Goal: Task Accomplishment & Management: Complete application form

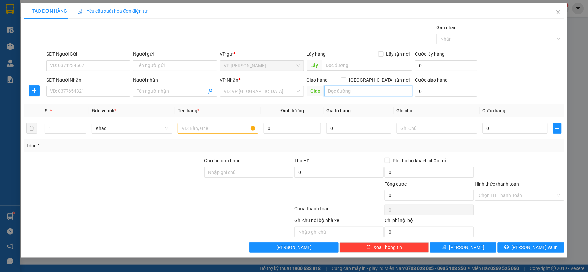
click at [342, 90] on input "text" at bounding box center [368, 91] width 88 height 11
type input "số nhà 25 , ngõ 174 đội cần"
click at [103, 67] on input "SĐT Người Gửi" at bounding box center [88, 65] width 84 height 11
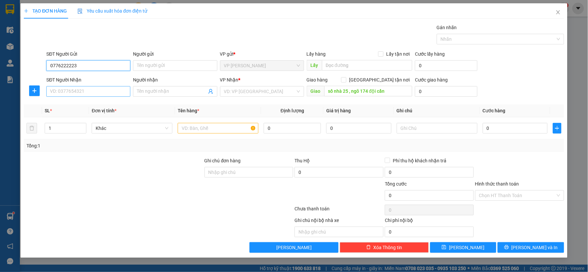
type input "0776222223"
click at [98, 88] on input "SĐT Người Nhận" at bounding box center [88, 91] width 84 height 11
click at [346, 80] on input "[GEOGRAPHIC_DATA] tận nơi" at bounding box center [343, 79] width 5 height 5
checkbox input "true"
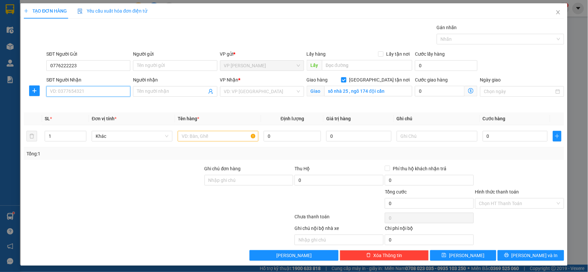
click at [95, 92] on input "SĐT Người Nhận" at bounding box center [88, 91] width 84 height 11
type input "0936603388"
click at [95, 103] on div "0936603388 - [PERSON_NAME]" at bounding box center [87, 104] width 75 height 7
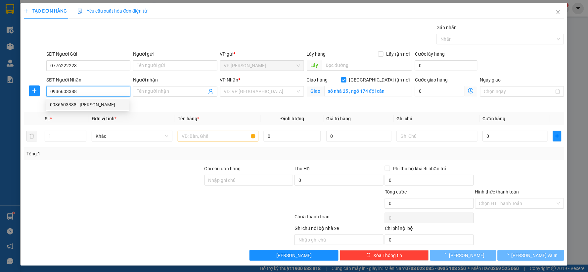
type input "[PERSON_NAME]"
type input "25 ngõ 174 đội cấn"
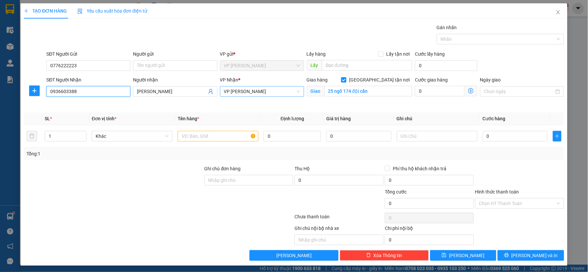
click at [281, 92] on span "VP [PERSON_NAME]" at bounding box center [262, 91] width 76 height 10
type input "0936603388"
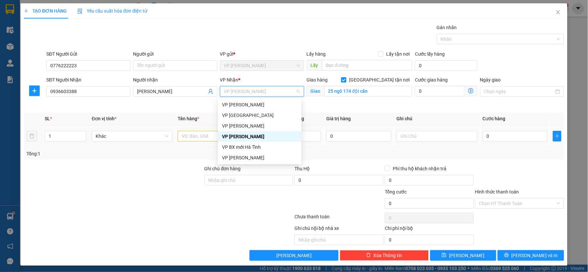
click at [260, 136] on div "VP [PERSON_NAME]" at bounding box center [259, 136] width 75 height 7
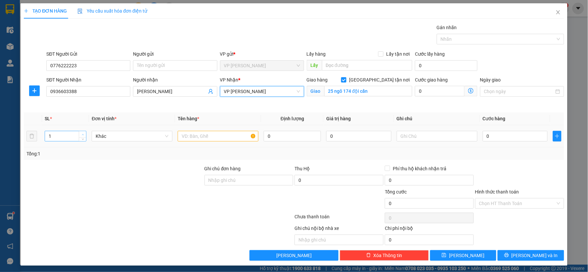
type input "2"
click at [81, 131] on span "Increase Value" at bounding box center [82, 134] width 7 height 6
click at [199, 137] on input "text" at bounding box center [218, 136] width 81 height 11
type input "2 t"
click at [491, 134] on input "0" at bounding box center [515, 136] width 65 height 11
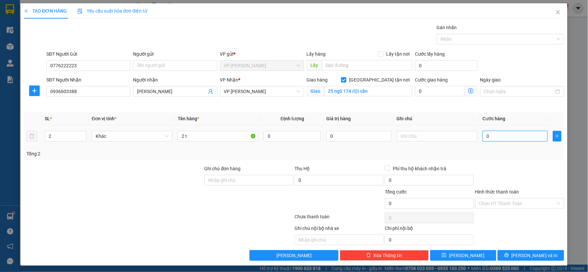
type input "6"
type input "60"
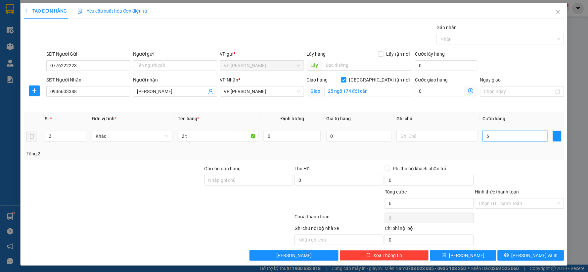
type input "60"
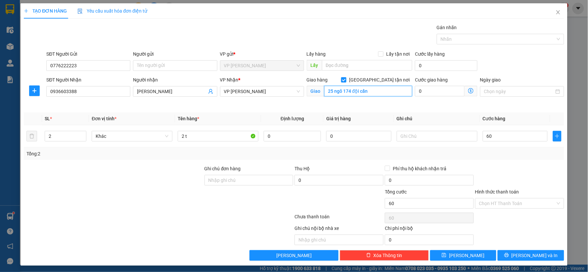
type input "60.000"
click at [372, 91] on input "25 ngõ 174 đội cấn" at bounding box center [368, 91] width 88 height 11
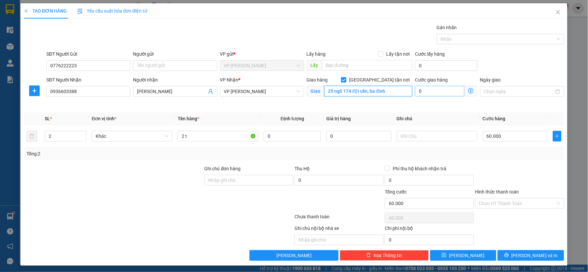
type input "25 ngõ 174 đội cấn, ba đình"
click at [432, 90] on input "0" at bounding box center [440, 91] width 50 height 11
type input "60.006"
type input "6"
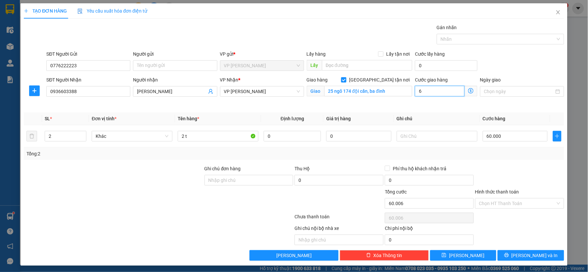
type input "60.060"
drag, startPoint x: 427, startPoint y: 88, endPoint x: 410, endPoint y: 92, distance: 16.9
click at [414, 92] on div "Cước giao hàng 60" at bounding box center [446, 91] width 65 height 31
type input "8"
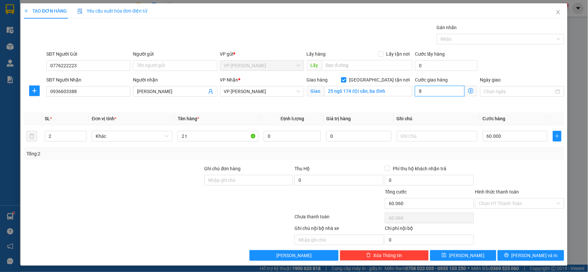
type input "60.008"
type input "60.080"
click at [427, 92] on input "80" at bounding box center [440, 91] width 50 height 11
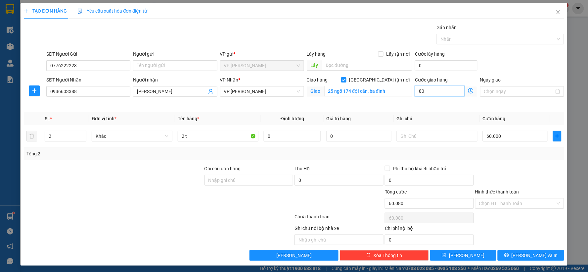
type input "800"
type input "60.800"
type input "8.000"
type input "68.000"
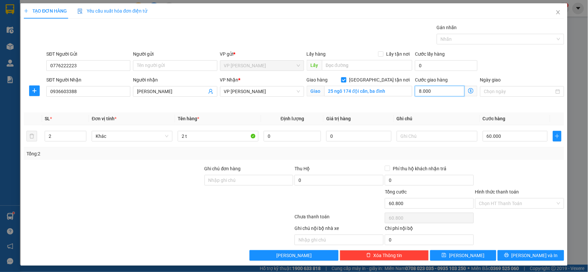
type input "68.000"
type input "140.000"
type input "80.000"
click at [491, 204] on input "Hình thức thanh toán" at bounding box center [517, 203] width 76 height 10
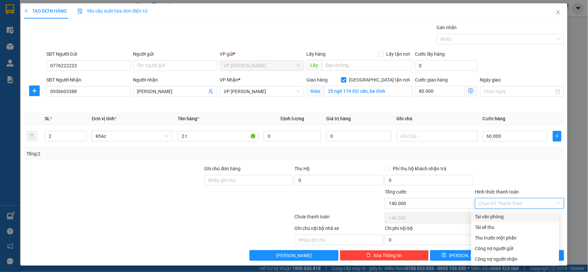
click at [491, 215] on div "Tại văn phòng" at bounding box center [515, 216] width 80 height 7
type input "0"
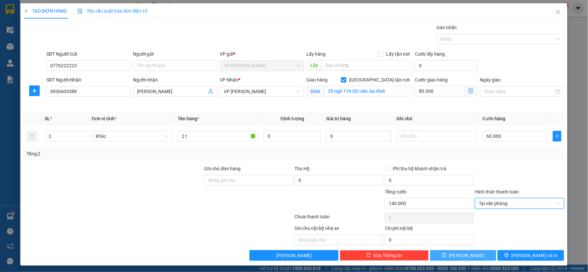
click at [469, 252] on button "[PERSON_NAME]" at bounding box center [463, 255] width 67 height 11
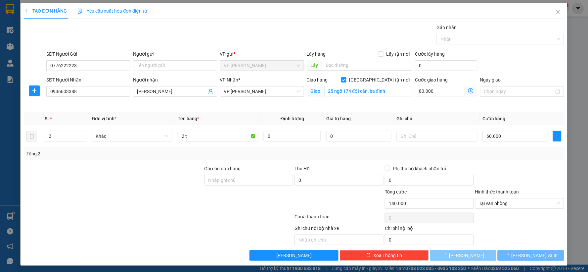
checkbox input "false"
type input "1"
type input "0"
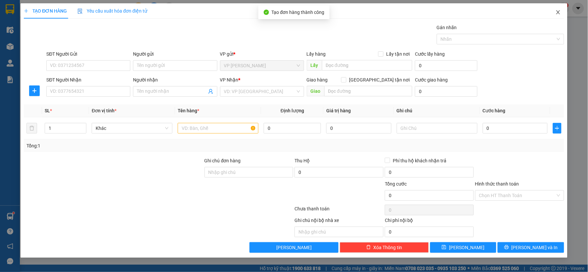
click at [560, 12] on icon "close" at bounding box center [558, 12] width 5 height 5
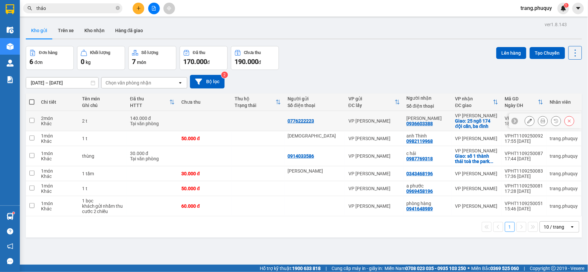
click at [541, 120] on icon at bounding box center [543, 120] width 5 height 5
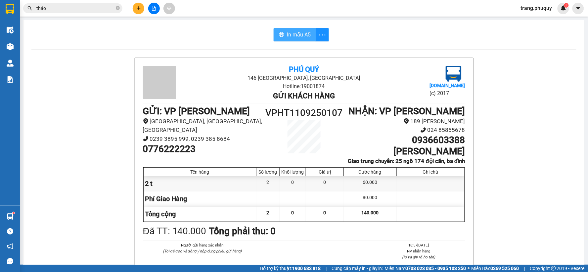
click at [298, 34] on span "In mẫu A5" at bounding box center [299, 34] width 24 height 8
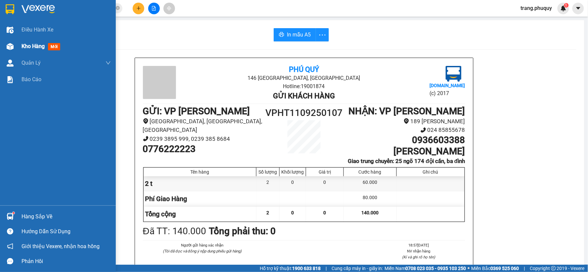
click at [27, 47] on span "Kho hàng" at bounding box center [33, 46] width 23 height 6
